Goal: Task Accomplishment & Management: Manage account settings

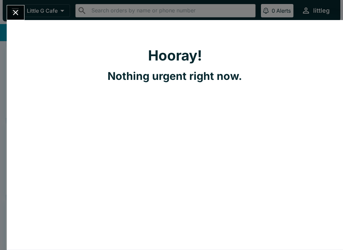
click at [10, 12] on button "Close" at bounding box center [15, 12] width 17 height 14
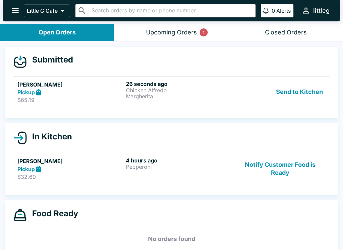
click at [49, 8] on p "Little G Cafe" at bounding box center [42, 10] width 31 height 7
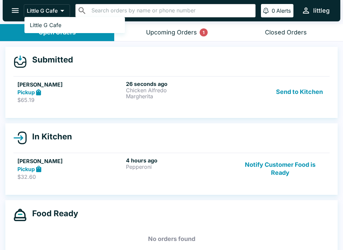
click at [133, 102] on div at bounding box center [171, 125] width 343 height 250
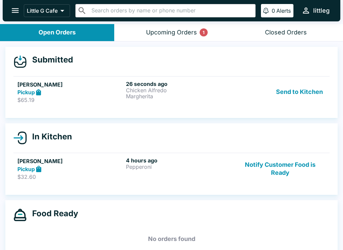
click at [150, 92] on p "Chicken Alfredo" at bounding box center [179, 90] width 106 height 6
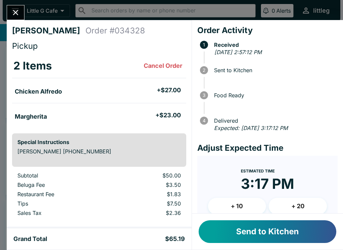
click at [232, 204] on button "+ 10" at bounding box center [237, 206] width 58 height 17
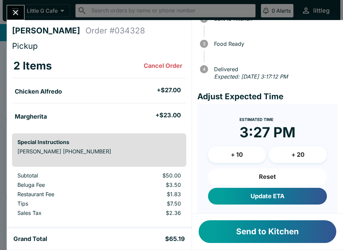
scroll to position [51, 0]
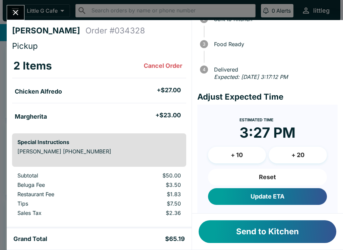
click at [271, 199] on button "Update ETA" at bounding box center [267, 196] width 119 height 17
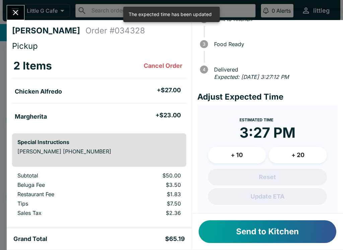
click at [19, 13] on icon "Close" at bounding box center [15, 12] width 9 height 9
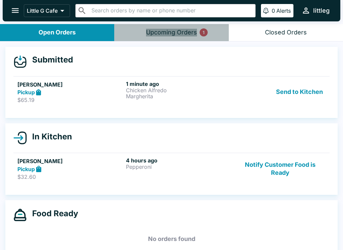
click at [173, 36] on button "Upcoming Orders 1" at bounding box center [171, 32] width 114 height 17
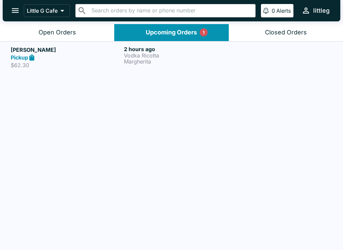
click at [141, 54] on p "Vodka Ricotta" at bounding box center [179, 56] width 110 height 6
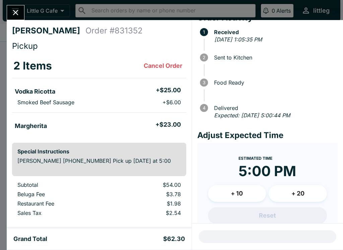
click at [18, 17] on button "Close" at bounding box center [15, 12] width 17 height 14
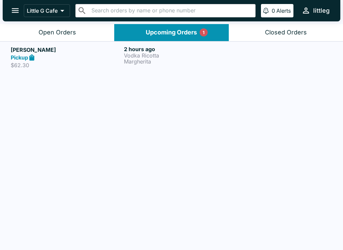
click at [70, 36] on button "Open Orders" at bounding box center [57, 32] width 114 height 17
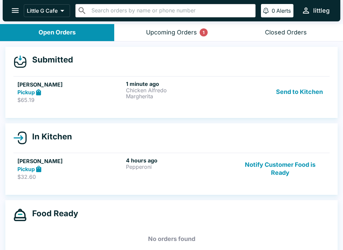
click at [185, 34] on div "Upcoming Orders 1" at bounding box center [171, 33] width 51 height 8
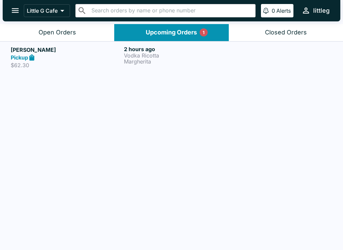
scroll to position [1, 0]
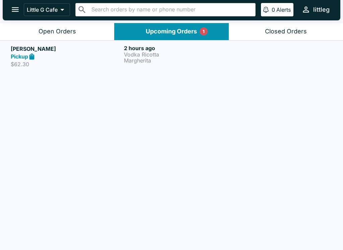
click at [144, 55] on p "Vodka Ricotta" at bounding box center [179, 55] width 110 height 6
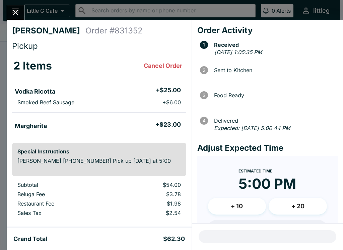
click at [18, 12] on icon "Close" at bounding box center [15, 12] width 9 height 9
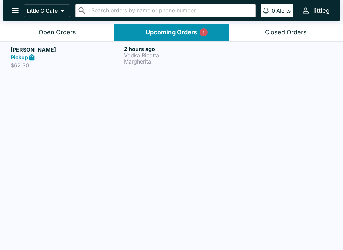
click at [71, 35] on div "Open Orders" at bounding box center [56, 33] width 37 height 8
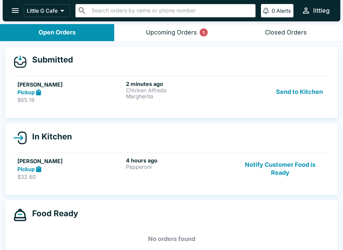
click at [295, 95] on button "Send to Kitchen" at bounding box center [299, 92] width 52 height 23
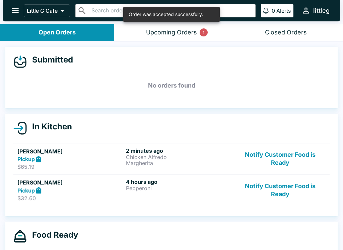
click at [51, 187] on div "Pickup" at bounding box center [70, 191] width 106 height 8
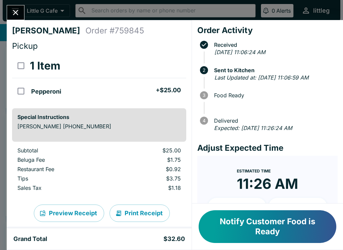
click at [24, 12] on button "Close" at bounding box center [15, 12] width 17 height 14
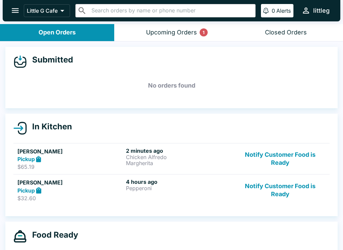
click at [160, 156] on p "Chicken Alfredo" at bounding box center [179, 157] width 106 height 6
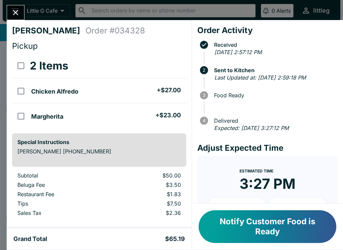
click at [19, 7] on button "Close" at bounding box center [15, 12] width 17 height 14
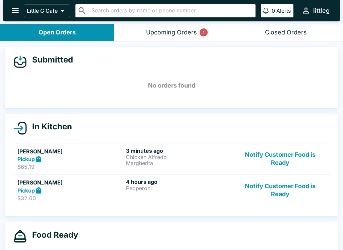
click at [180, 34] on div "Upcoming Orders 1" at bounding box center [171, 33] width 51 height 8
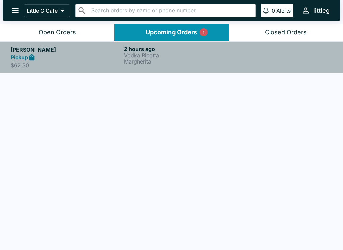
click at [42, 57] on div "Pickup" at bounding box center [66, 58] width 110 height 8
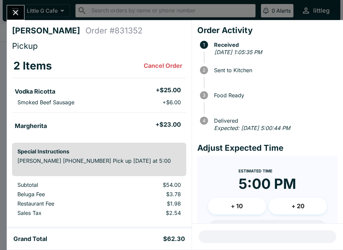
click at [10, 11] on button "Close" at bounding box center [15, 12] width 17 height 14
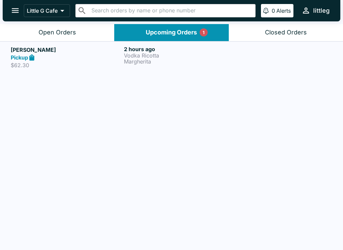
click at [58, 33] on div "Open Orders" at bounding box center [56, 33] width 37 height 8
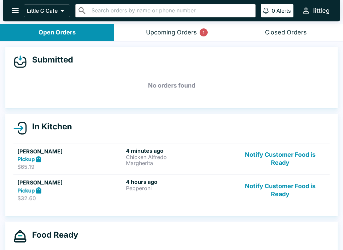
click at [158, 29] on div "Upcoming Orders 1" at bounding box center [171, 33] width 51 height 8
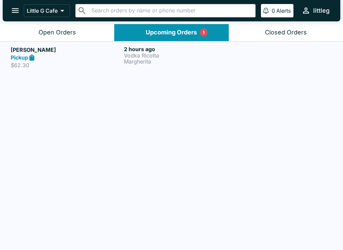
click at [52, 29] on div "Open Orders" at bounding box center [56, 33] width 37 height 8
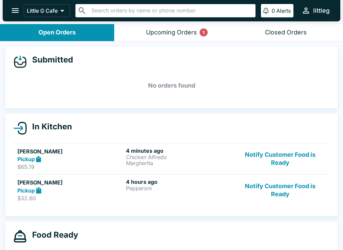
click at [117, 189] on div "Pickup" at bounding box center [70, 191] width 106 height 8
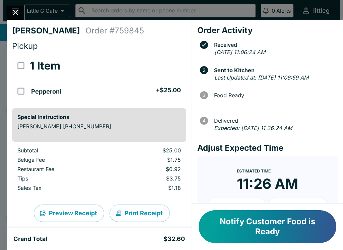
click at [22, 10] on button "Close" at bounding box center [15, 12] width 17 height 14
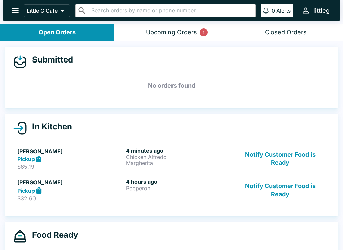
click at [112, 160] on div "Pickup" at bounding box center [70, 160] width 106 height 8
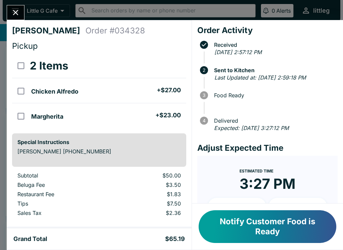
click at [13, 13] on icon "Close" at bounding box center [15, 12] width 9 height 9
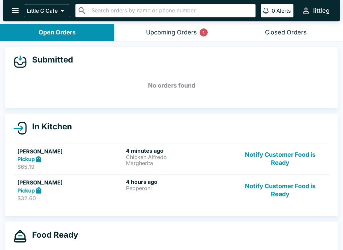
click at [170, 160] on p "Margherita" at bounding box center [179, 163] width 106 height 6
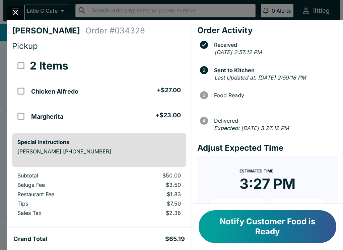
click at [20, 15] on icon "Close" at bounding box center [15, 12] width 9 height 9
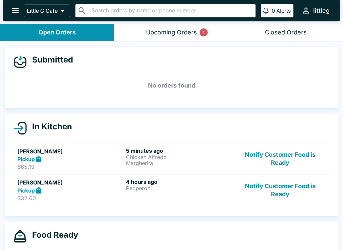
click at [132, 184] on h6 "4 hours ago" at bounding box center [179, 182] width 106 height 7
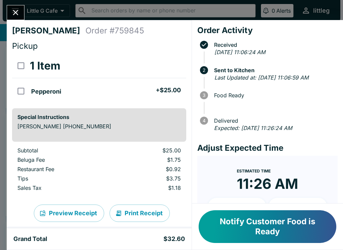
click at [17, 16] on icon "Close" at bounding box center [15, 12] width 9 height 9
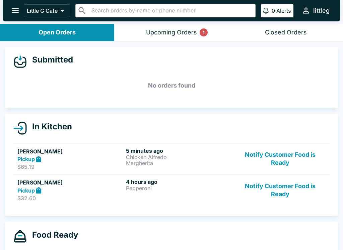
click at [283, 194] on button "Notify Customer Food is Ready" at bounding box center [280, 190] width 91 height 23
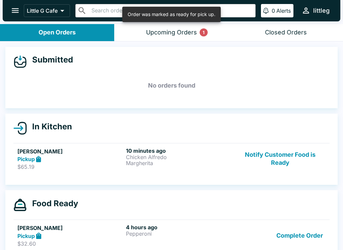
click at [299, 232] on button "Complete Order" at bounding box center [299, 235] width 52 height 23
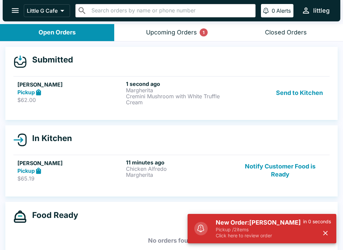
click at [175, 95] on p "Cremini Mushroom with White Truffle Cream" at bounding box center [179, 99] width 106 height 12
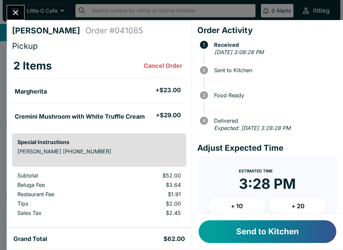
click at [12, 12] on icon "Close" at bounding box center [15, 12] width 9 height 9
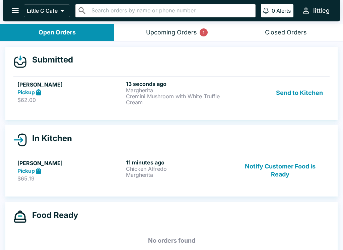
click at [171, 173] on p "Margherita" at bounding box center [179, 175] width 106 height 6
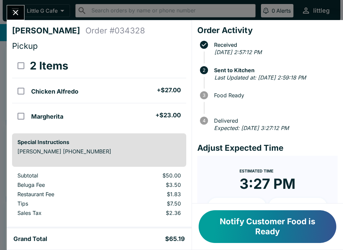
click at [16, 5] on button "Close" at bounding box center [15, 12] width 17 height 14
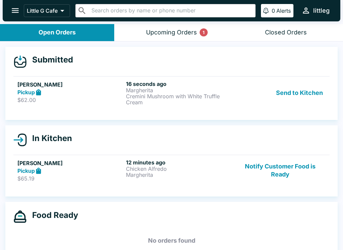
click at [147, 93] on p "Cremini Mushroom with White Truffle Cream" at bounding box center [179, 99] width 106 height 12
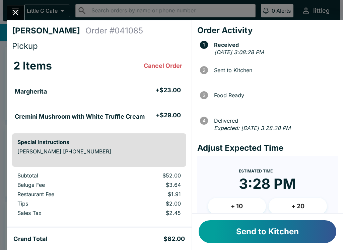
click at [301, 201] on button "+ 20" at bounding box center [297, 206] width 58 height 17
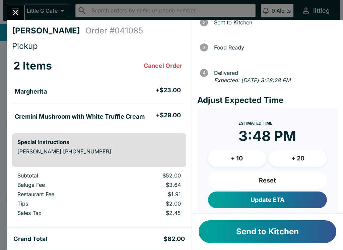
scroll to position [48, 0]
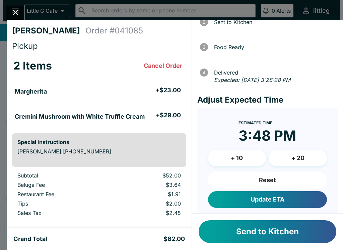
click at [295, 198] on button "Update ETA" at bounding box center [267, 199] width 119 height 17
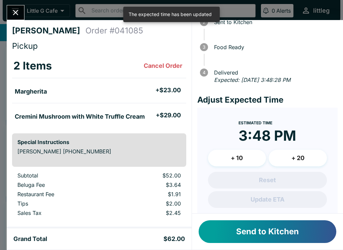
click at [18, 15] on icon "Close" at bounding box center [15, 12] width 9 height 9
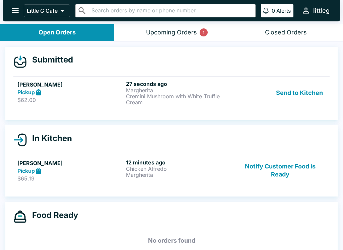
click at [310, 95] on button "Send to Kitchen" at bounding box center [299, 93] width 52 height 25
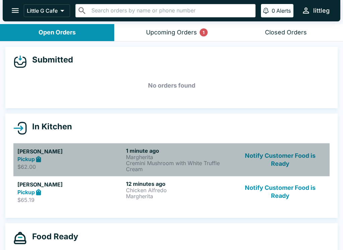
click at [114, 156] on div "Pickup" at bounding box center [70, 160] width 106 height 8
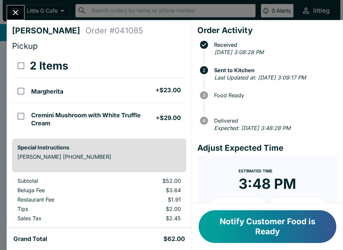
click at [14, 10] on icon "Close" at bounding box center [15, 12] width 9 height 9
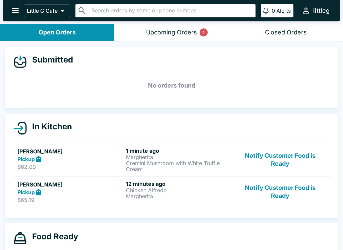
click at [177, 192] on p "Chicken Alfredo" at bounding box center [179, 190] width 106 height 6
